Goal: Transaction & Acquisition: Purchase product/service

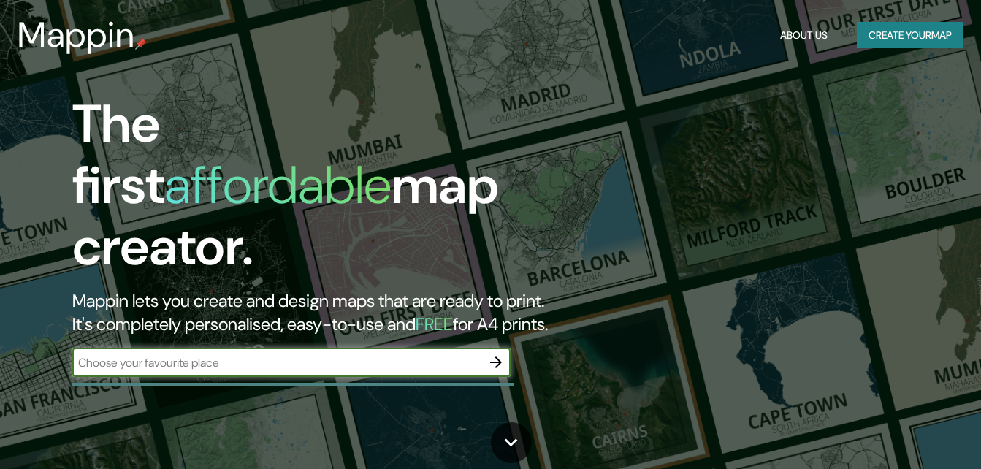
click at [331, 354] on input "text" at bounding box center [276, 362] width 409 height 17
type input "[GEOGRAPHIC_DATA]"
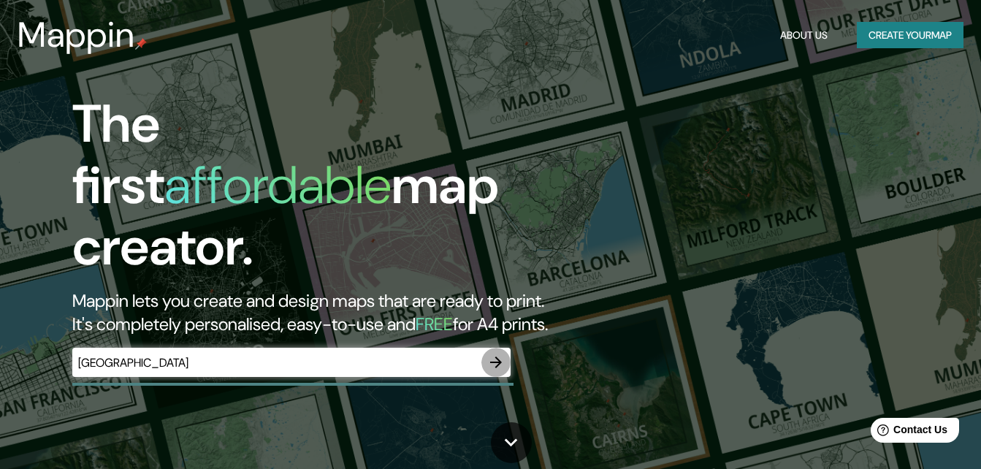
click at [494, 353] on icon "button" at bounding box center [496, 362] width 18 height 18
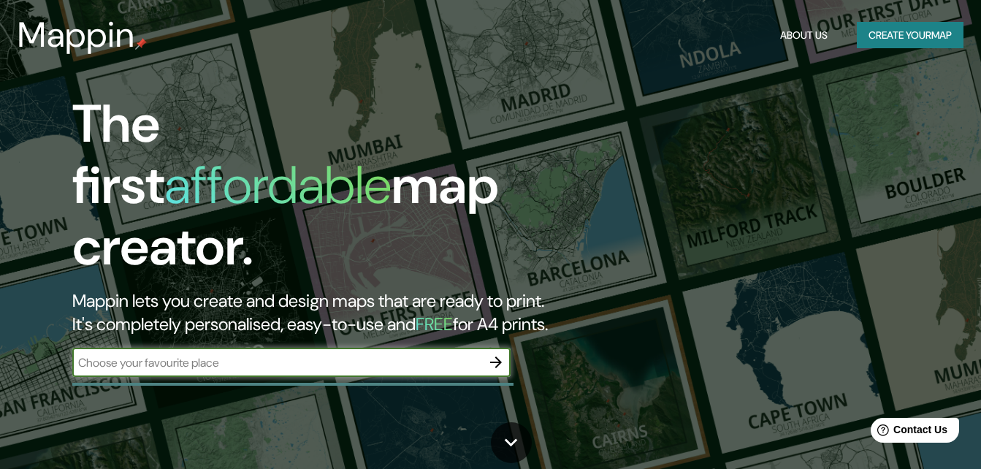
click at [282, 354] on input "text" at bounding box center [276, 362] width 409 height 17
type input "jocotitlan"
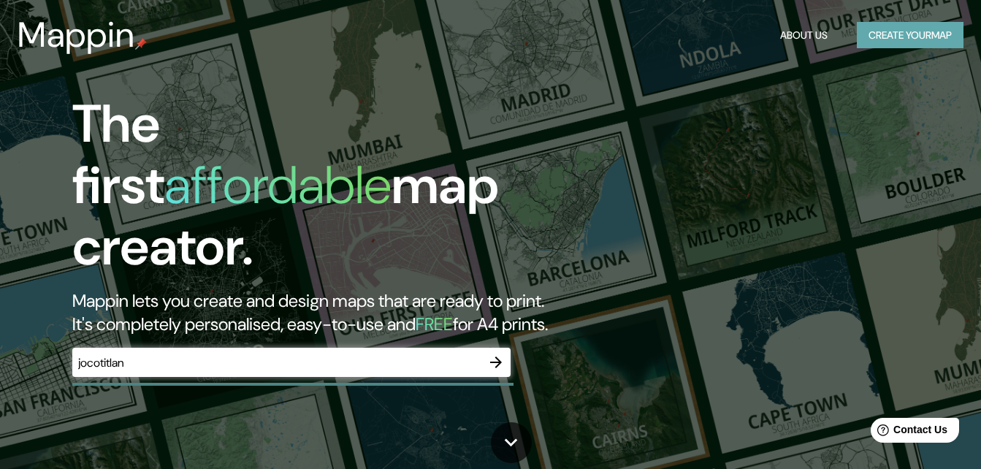
click at [897, 39] on button "Create your map" at bounding box center [909, 35] width 107 height 27
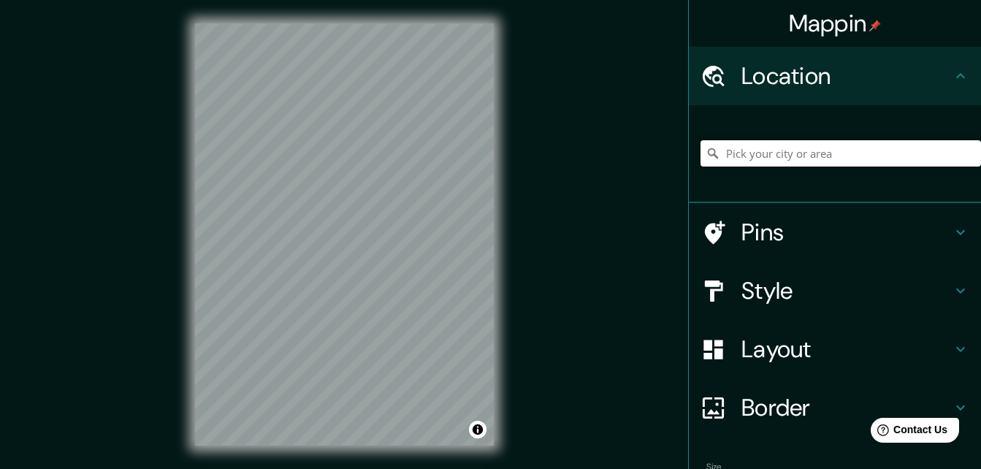
click at [770, 159] on input "Pick your city or area" at bounding box center [840, 153] width 280 height 26
click at [900, 155] on input "Jocotitlán, Estado de México, México" at bounding box center [840, 153] width 280 height 26
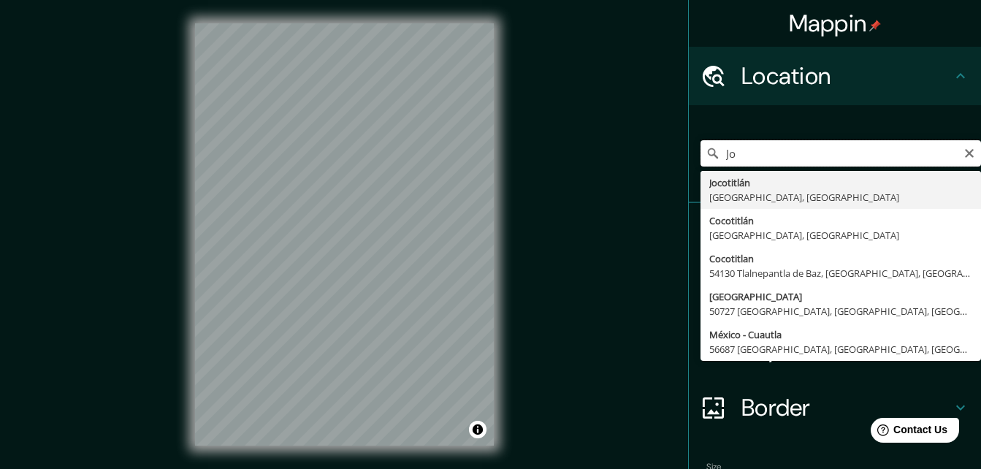
type input "J"
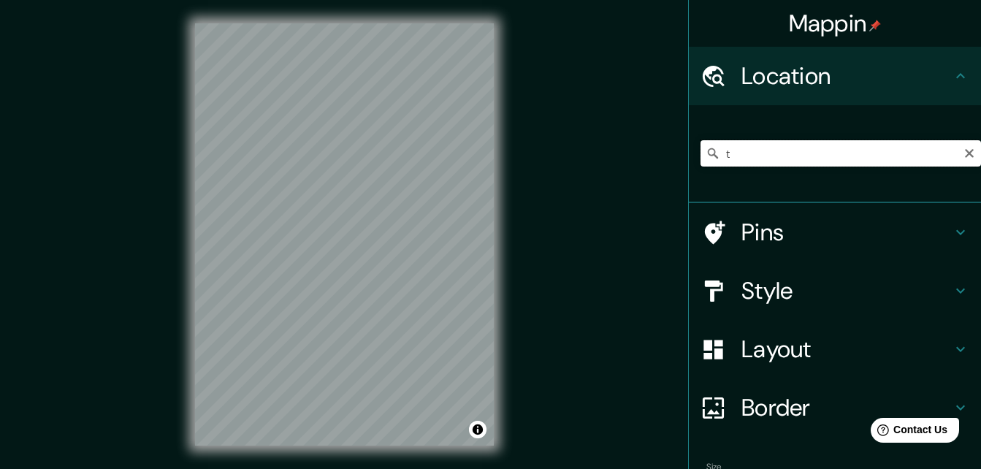
type input "t"
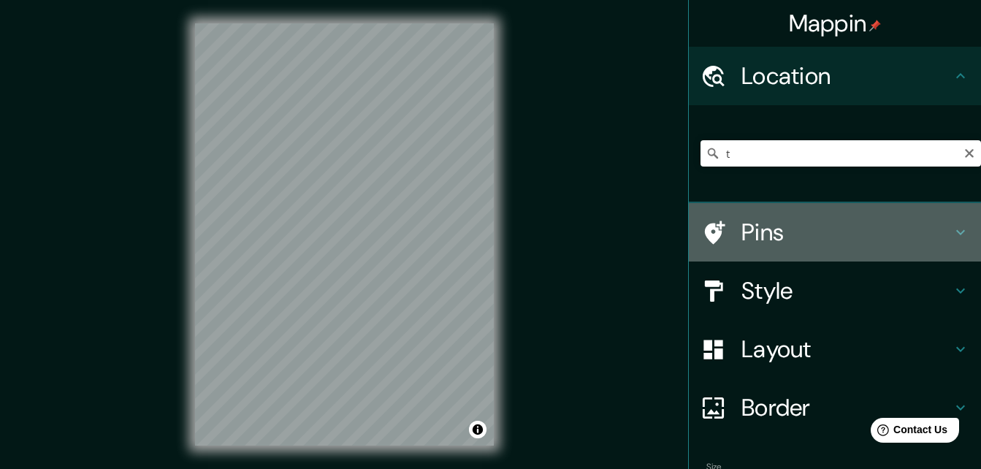
click at [835, 223] on h4 "Pins" at bounding box center [846, 232] width 210 height 29
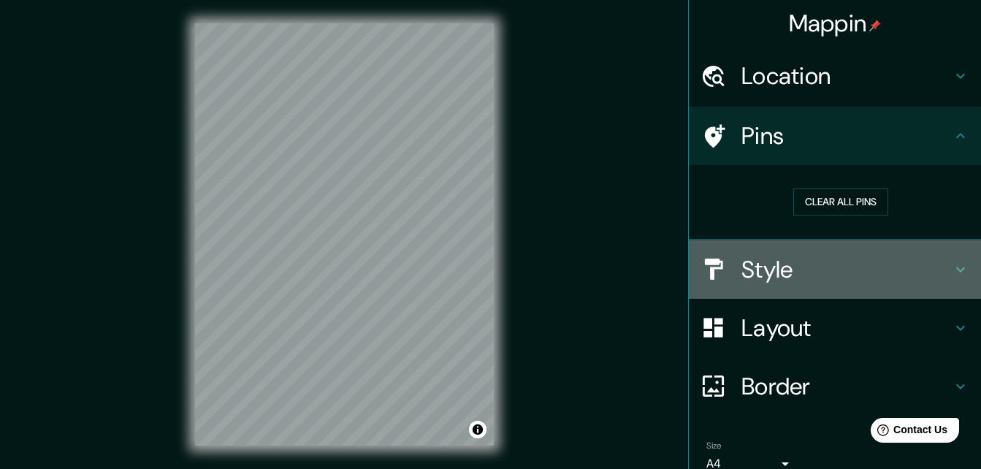
click at [819, 272] on h4 "Style" at bounding box center [846, 269] width 210 height 29
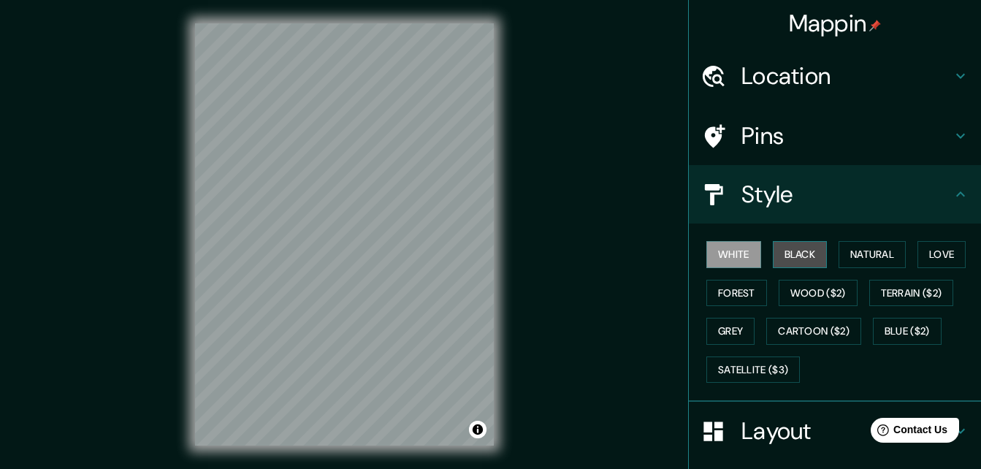
click at [788, 247] on button "Black" at bounding box center [800, 254] width 55 height 27
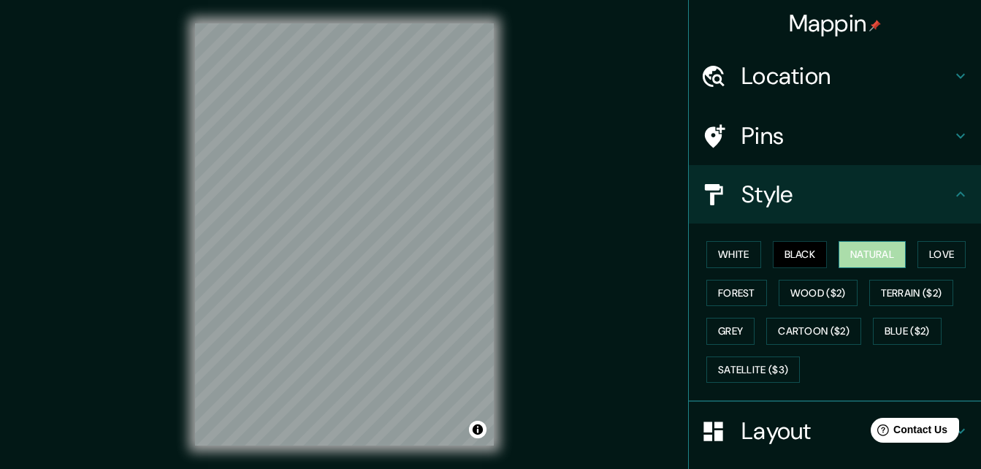
click at [846, 258] on button "Natural" at bounding box center [871, 254] width 67 height 27
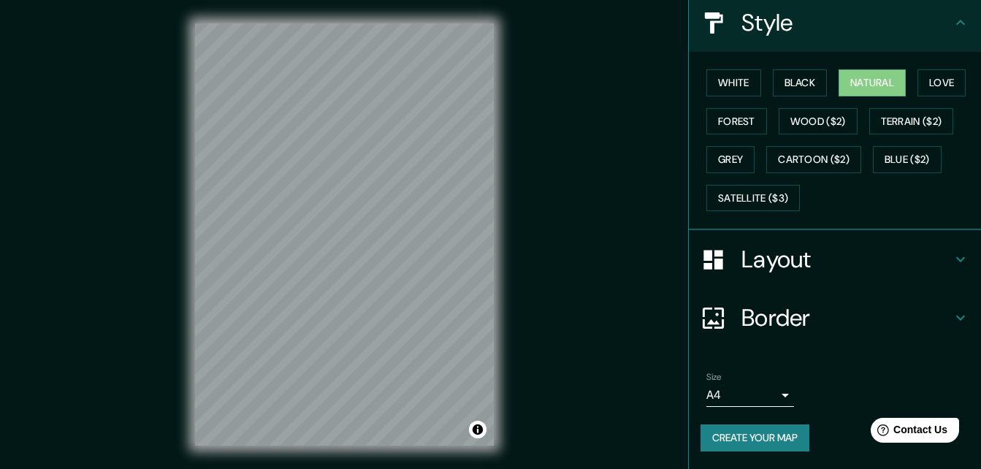
scroll to position [23, 0]
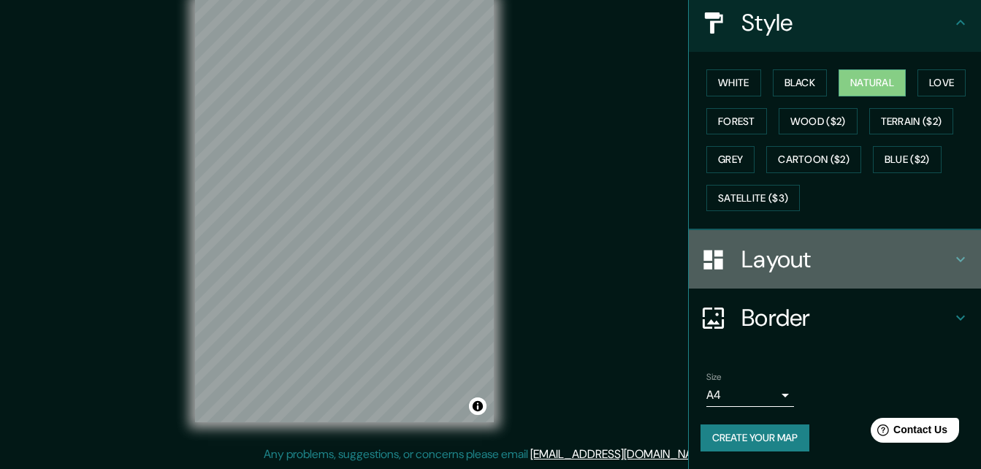
click at [779, 277] on div "Layout" at bounding box center [835, 259] width 292 height 58
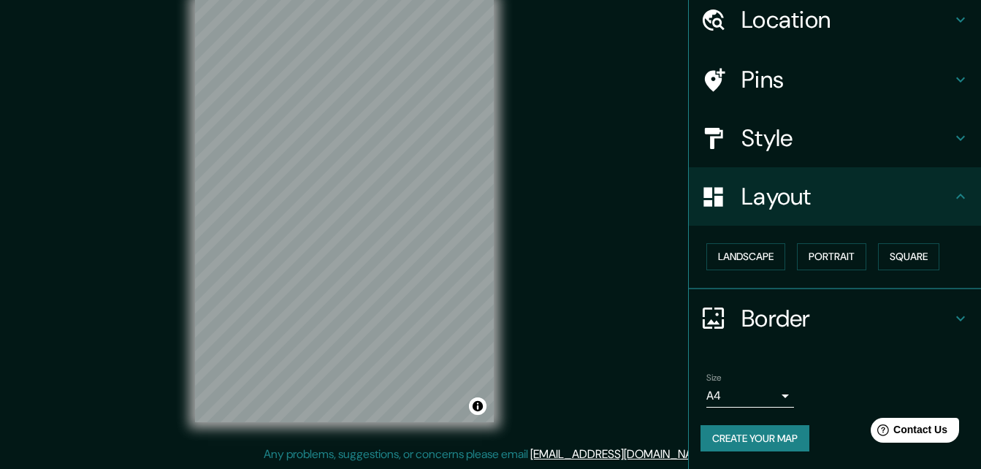
scroll to position [56, 0]
click at [753, 262] on button "Landscape" at bounding box center [745, 256] width 79 height 27
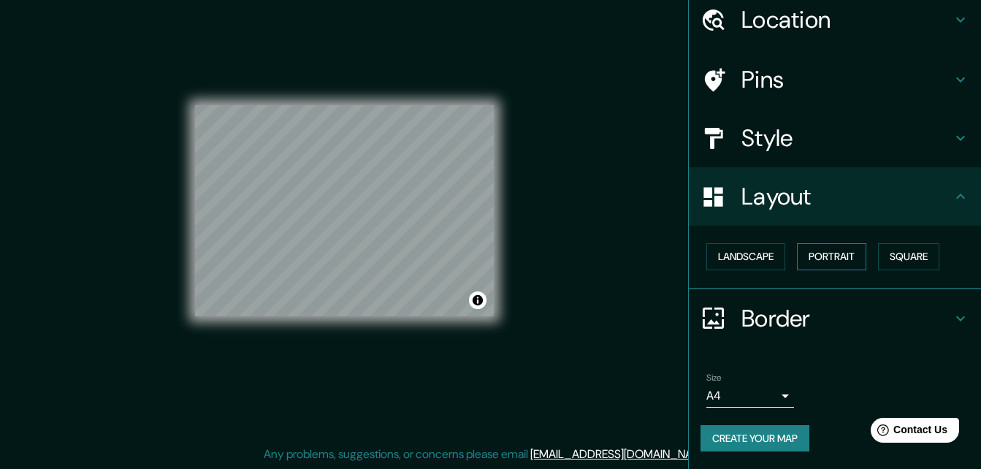
click at [818, 253] on button "Portrait" at bounding box center [831, 256] width 69 height 27
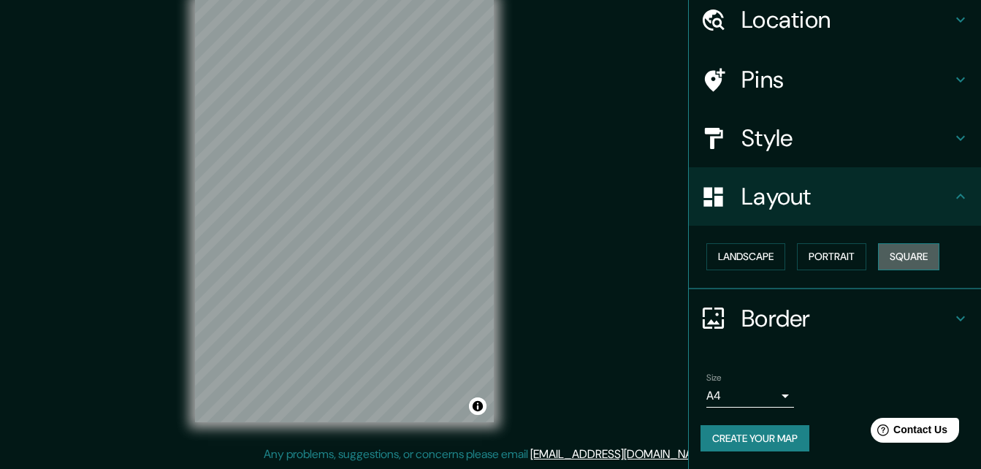
click at [892, 259] on button "Square" at bounding box center [908, 256] width 61 height 27
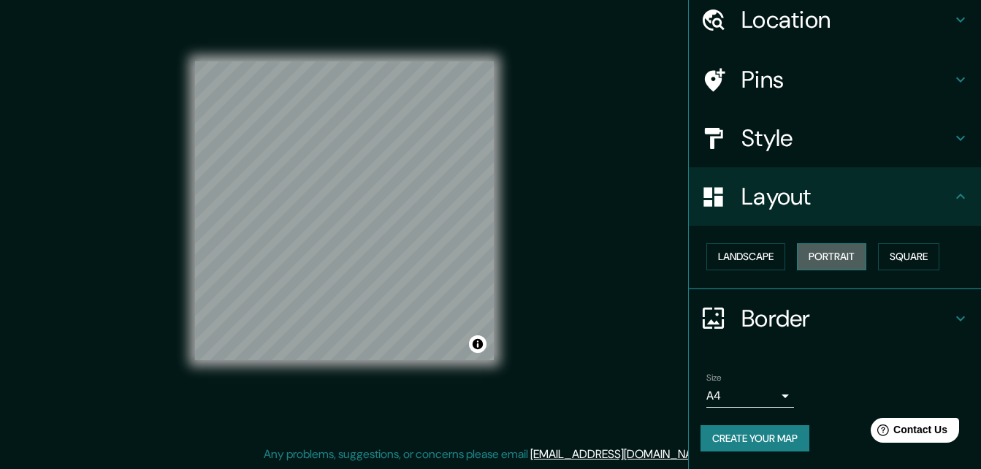
click at [801, 259] on button "Portrait" at bounding box center [831, 256] width 69 height 27
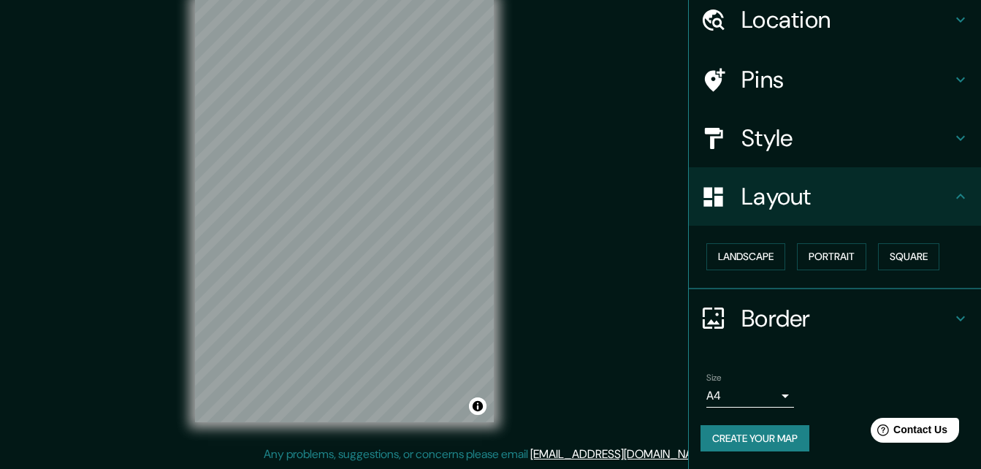
click at [780, 329] on h4 "Border" at bounding box center [846, 318] width 210 height 29
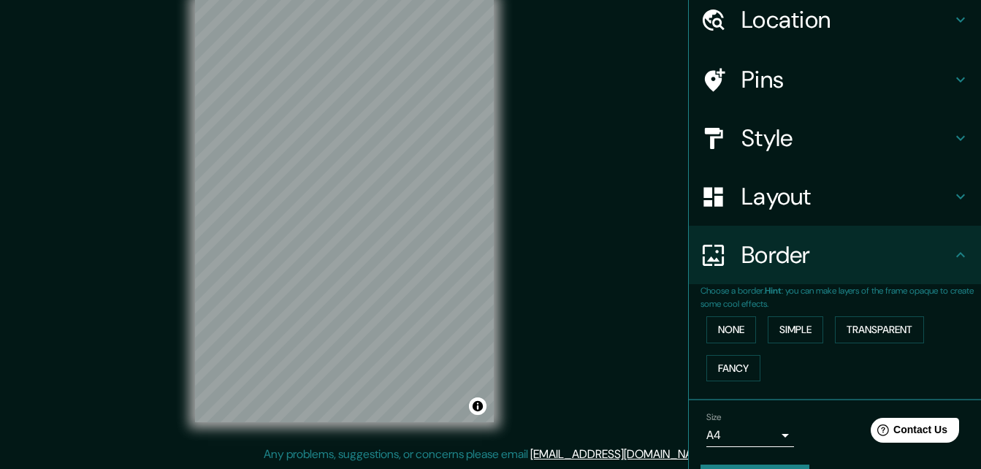
scroll to position [96, 0]
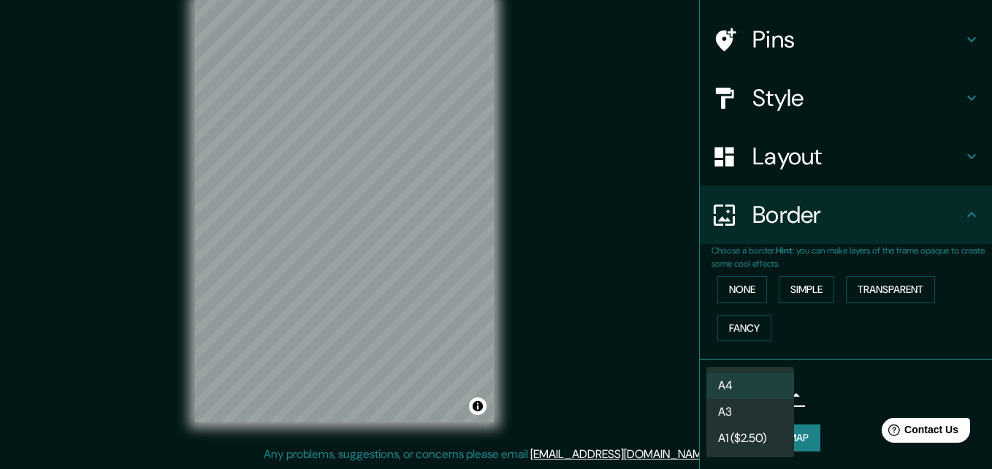
click at [770, 394] on body "Mappin Location t Pins Style Layout Border Choose a border. Hint : you can make…" at bounding box center [496, 211] width 992 height 469
click at [764, 408] on li "A3" at bounding box center [750, 412] width 88 height 26
click at [764, 402] on body "Mappin Location t Pins Style Layout Border Choose a border. Hint : you can make…" at bounding box center [496, 211] width 992 height 469
click at [764, 391] on li "A4" at bounding box center [750, 385] width 88 height 26
type input "single"
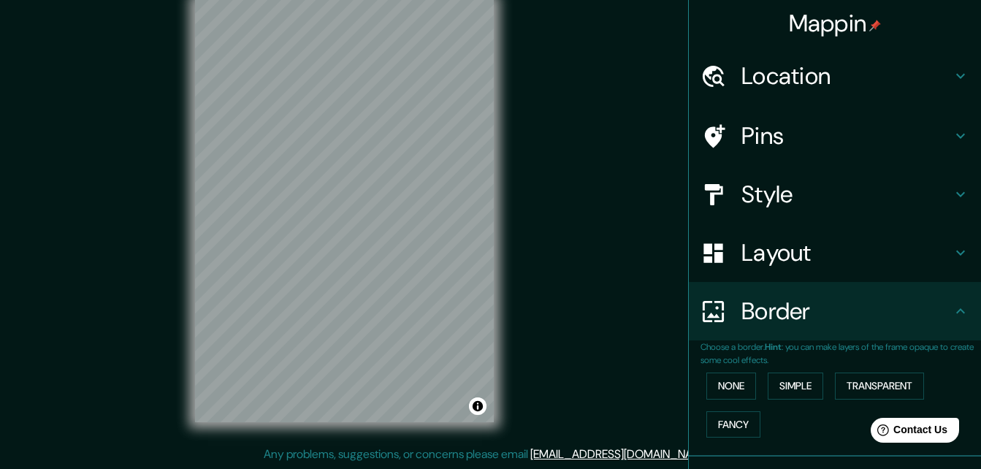
scroll to position [0, 0]
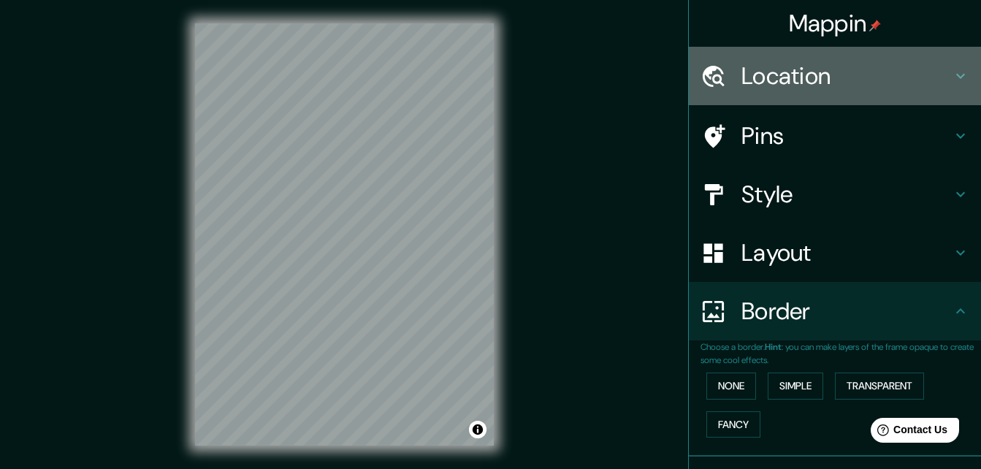
click at [848, 80] on h4 "Location" at bounding box center [846, 75] width 210 height 29
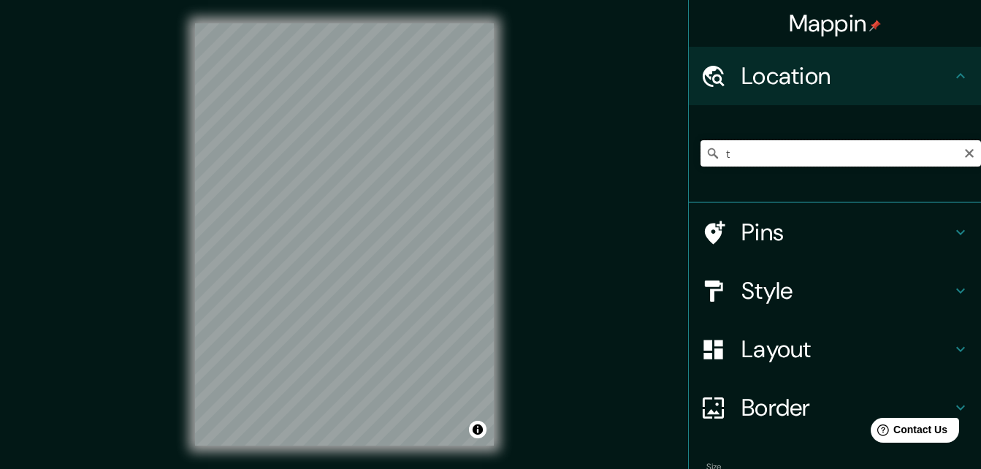
click at [835, 149] on input "t" at bounding box center [840, 153] width 280 height 26
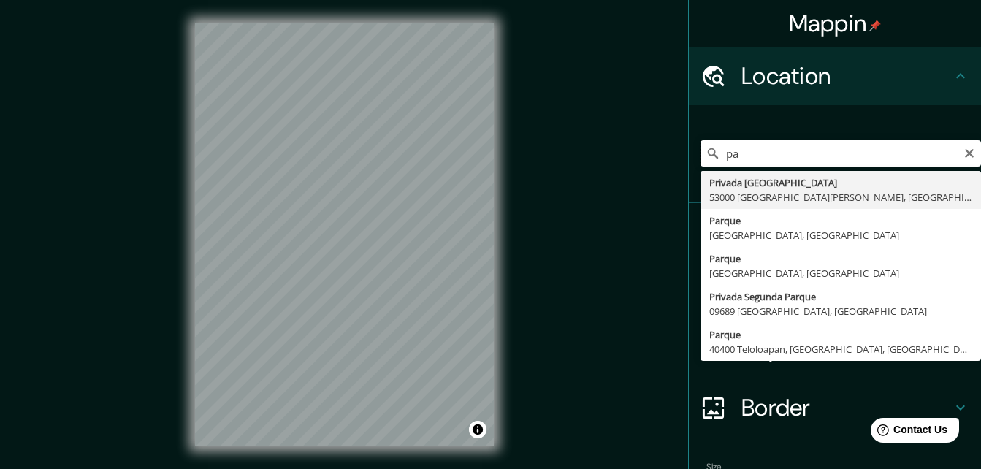
type input "p"
type input "t"
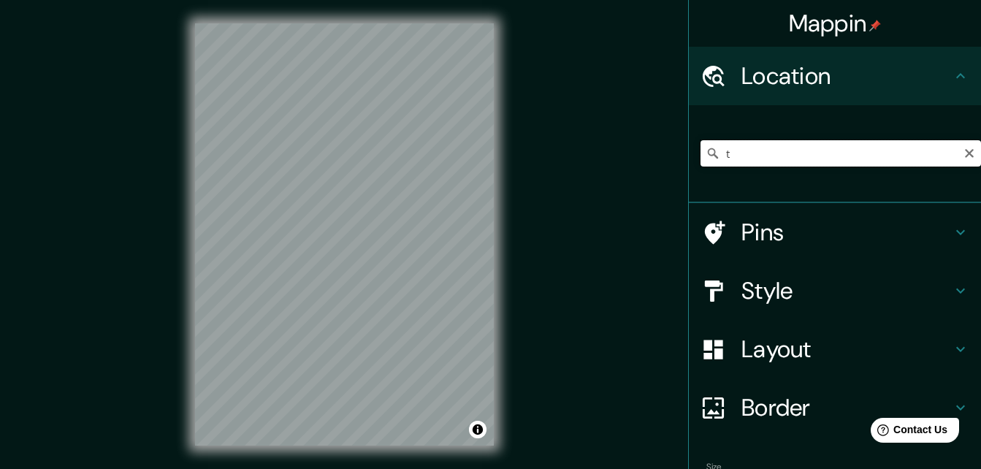
click at [758, 158] on input "t" at bounding box center [840, 153] width 280 height 26
paste input "jido San Juan y San Agustín, en Jocotitlán,"
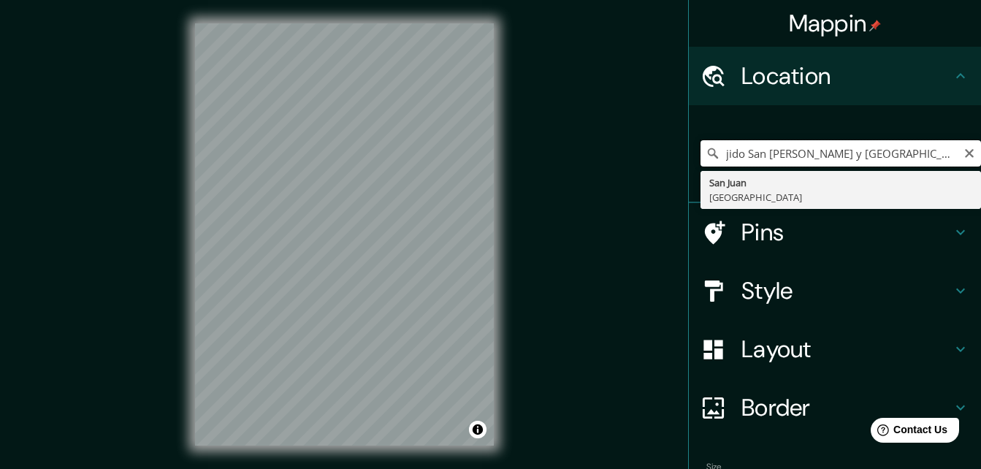
click at [789, 156] on input "jido San Juan y San Agustín, en Jocotitlán," at bounding box center [840, 153] width 280 height 26
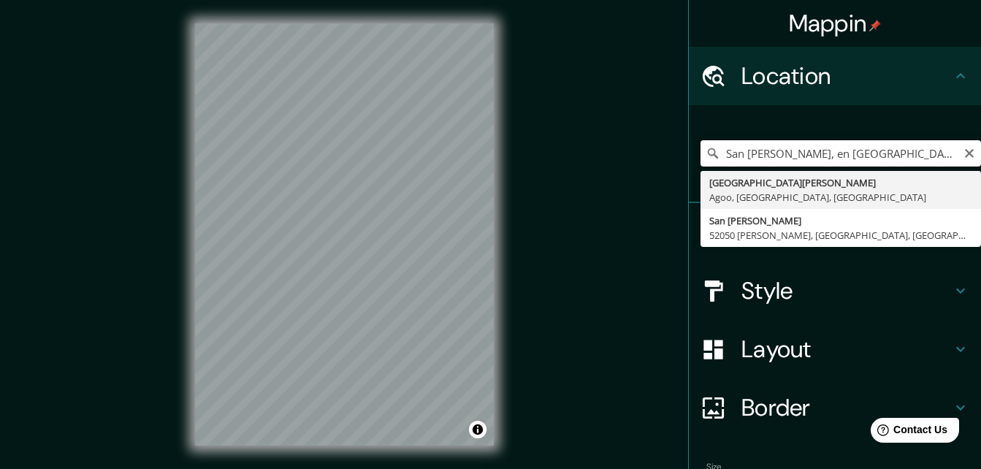
click at [797, 154] on input "San Agustín, en Jocotitlán," at bounding box center [840, 153] width 280 height 26
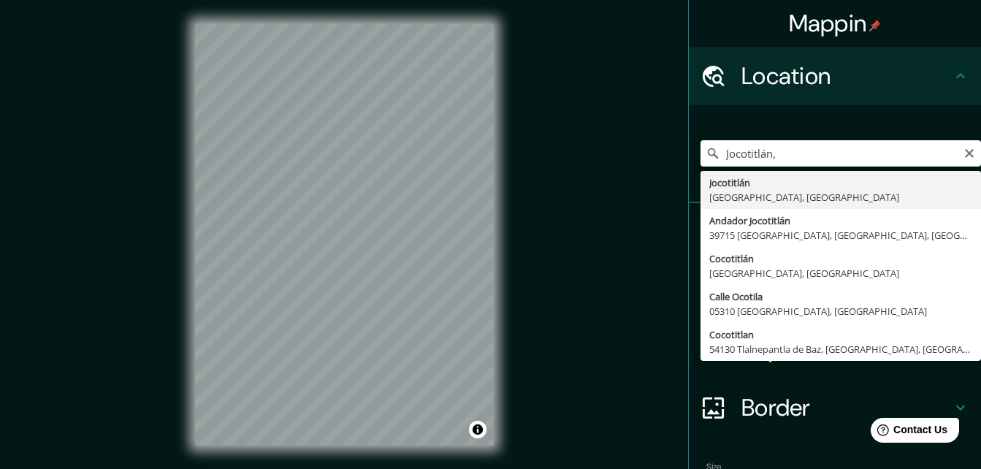
type input "Jocotitlán, Estado de México, México"
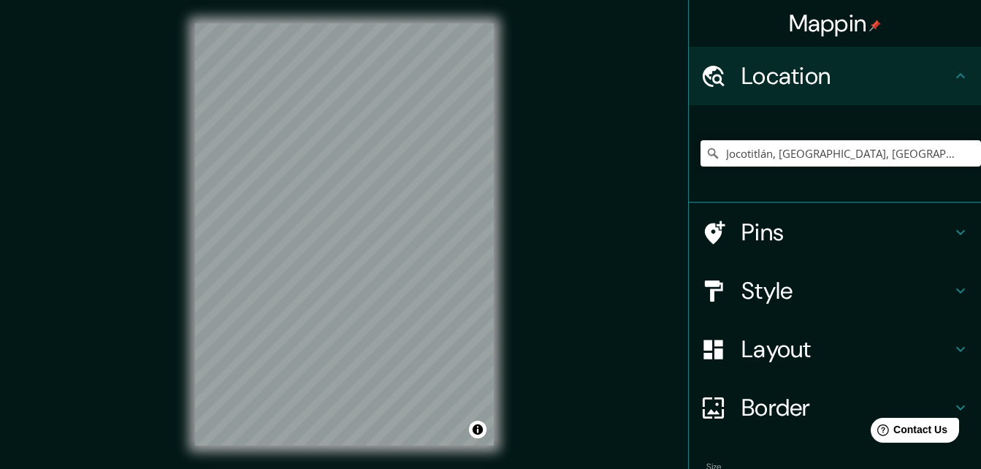
click at [193, 198] on div "© Mapbox © OpenStreetMap Improve this map" at bounding box center [344, 234] width 345 height 469
drag, startPoint x: 193, startPoint y: 198, endPoint x: 90, endPoint y: 221, distance: 105.6
click at [90, 221] on div "Mappin Location Jocotitlán, Estado de México, México Pins Style Layout Border C…" at bounding box center [490, 246] width 981 height 492
click at [136, 238] on div "Mappin Location Jocotitlán, Estado de México, México Pins Style Layout Border C…" at bounding box center [490, 246] width 981 height 492
click at [101, 374] on div "Mappin Location Jocotitlán, Estado de México, México Pins Style Layout Border C…" at bounding box center [490, 246] width 981 height 492
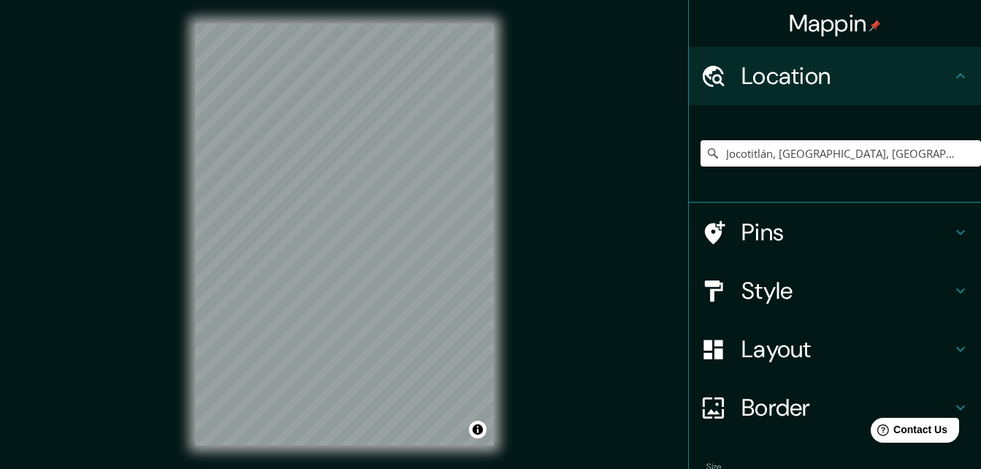
click at [586, 197] on div "Mappin Location Jocotitlán, Estado de México, México Pins Style Layout Border C…" at bounding box center [490, 246] width 981 height 492
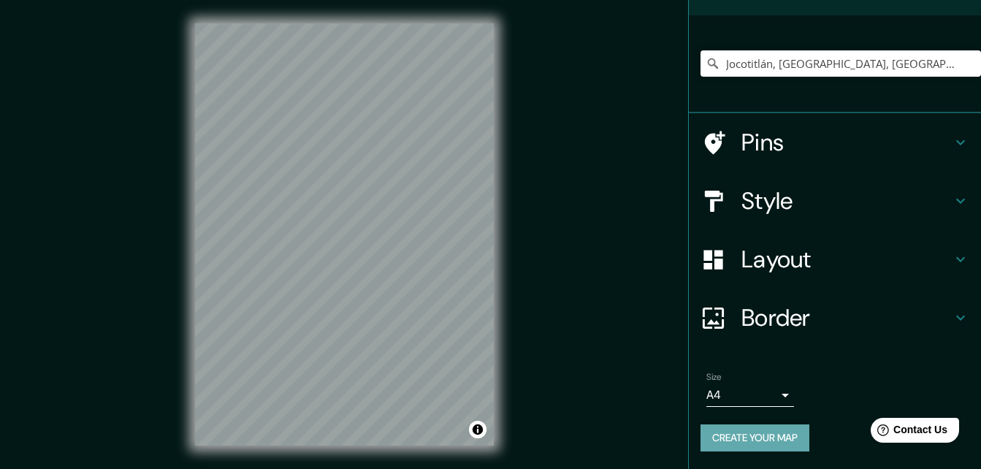
click at [748, 450] on button "Create your map" at bounding box center [754, 437] width 109 height 27
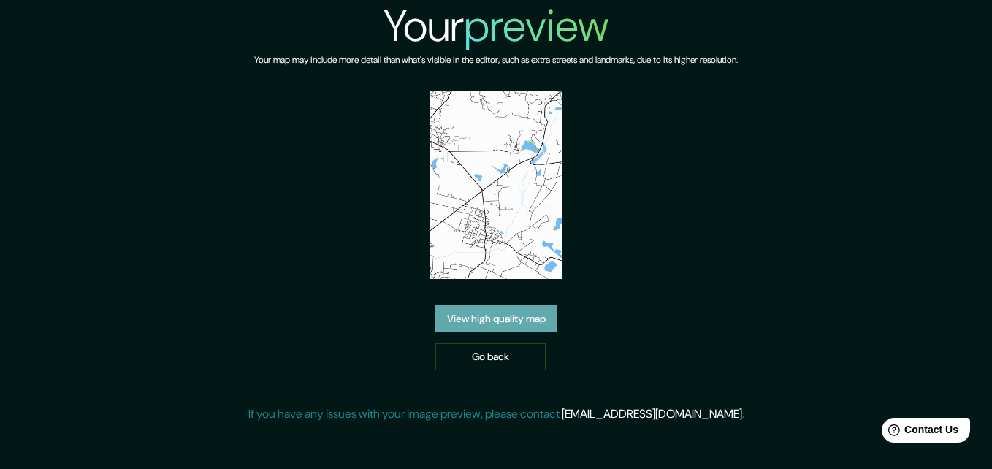
click at [483, 314] on link "View high quality map" at bounding box center [496, 318] width 122 height 27
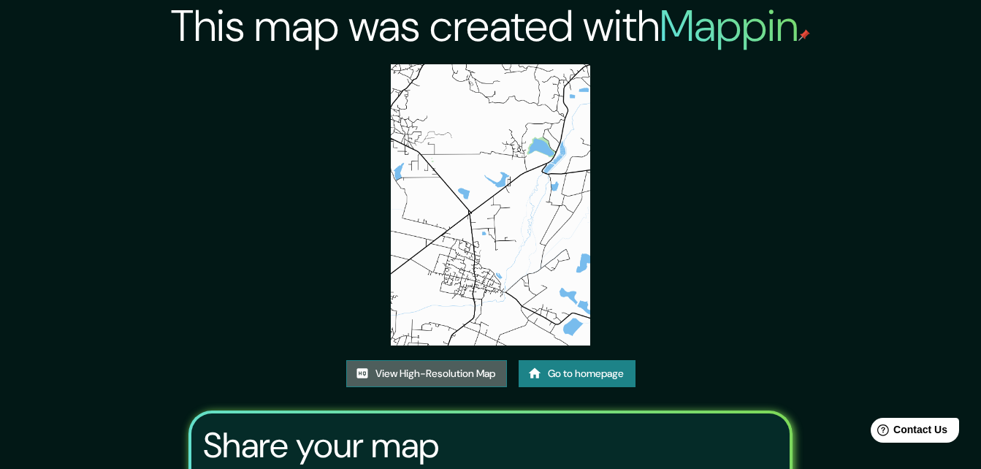
click at [496, 367] on link "View High-Resolution Map" at bounding box center [426, 373] width 161 height 27
